Goal: Information Seeking & Learning: Learn about a topic

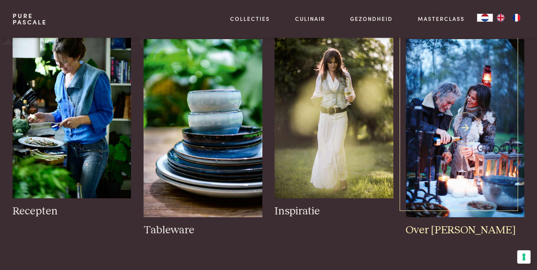
scroll to position [1288, 0]
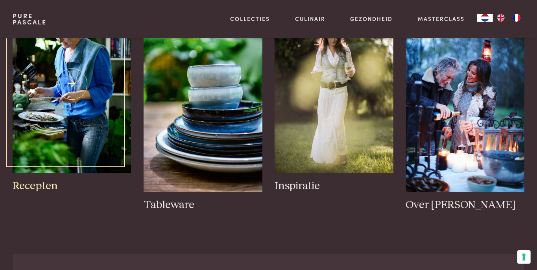
click at [68, 124] on img at bounding box center [72, 84] width 118 height 178
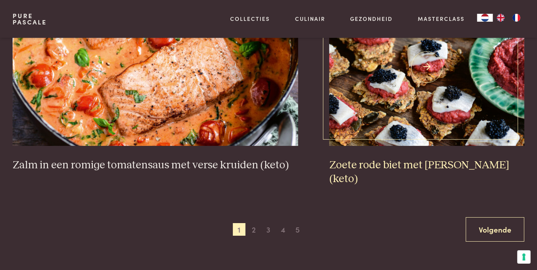
scroll to position [1372, 0]
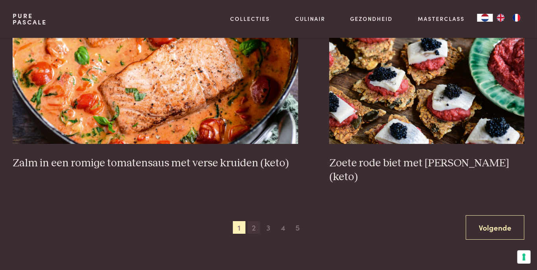
click at [253, 221] on span "2" at bounding box center [254, 227] width 13 height 13
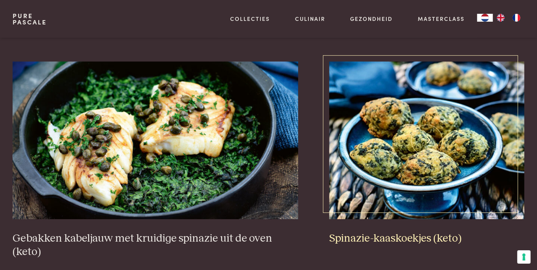
scroll to position [1311, 0]
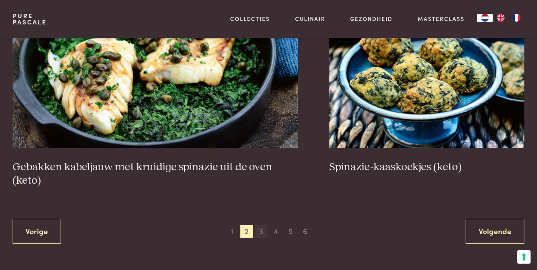
click at [262, 230] on span "3" at bounding box center [261, 231] width 13 height 13
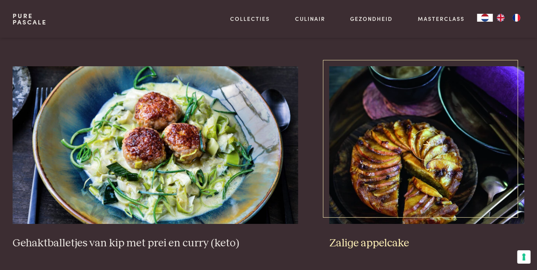
scroll to position [1333, 0]
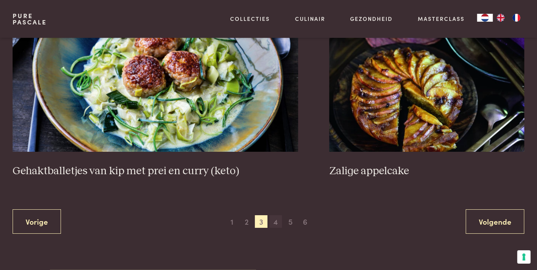
click at [277, 220] on span "4" at bounding box center [276, 221] width 13 height 13
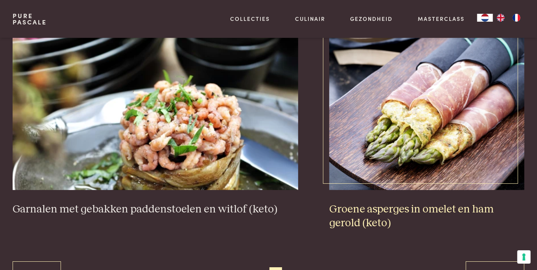
scroll to position [1328, 0]
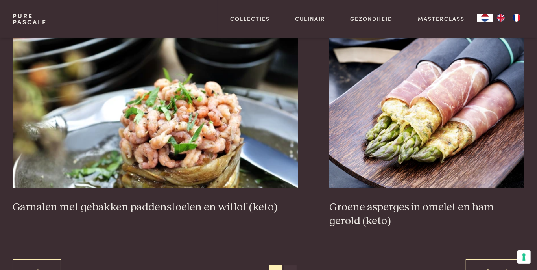
click at [291, 269] on span "5" at bounding box center [290, 271] width 13 height 13
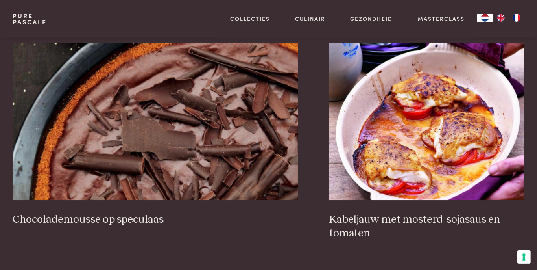
scroll to position [1344, 0]
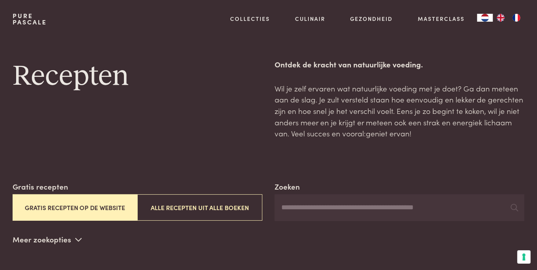
type input "*"
click at [298, 204] on input "*" at bounding box center [400, 207] width 250 height 27
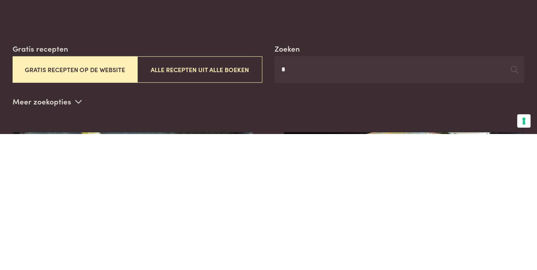
scroll to position [4, 0]
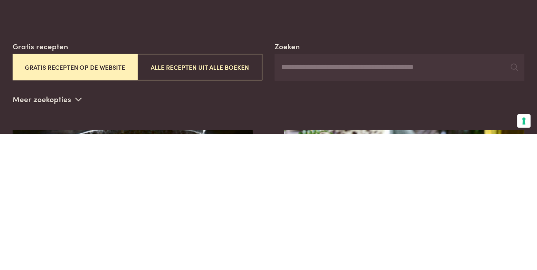
click at [471, 218] on div "Zoeken Gratis recepten Gratis recepten op de website Alle recepten uit alle boe…" at bounding box center [269, 210] width 512 height 68
